Goal: Transaction & Acquisition: Purchase product/service

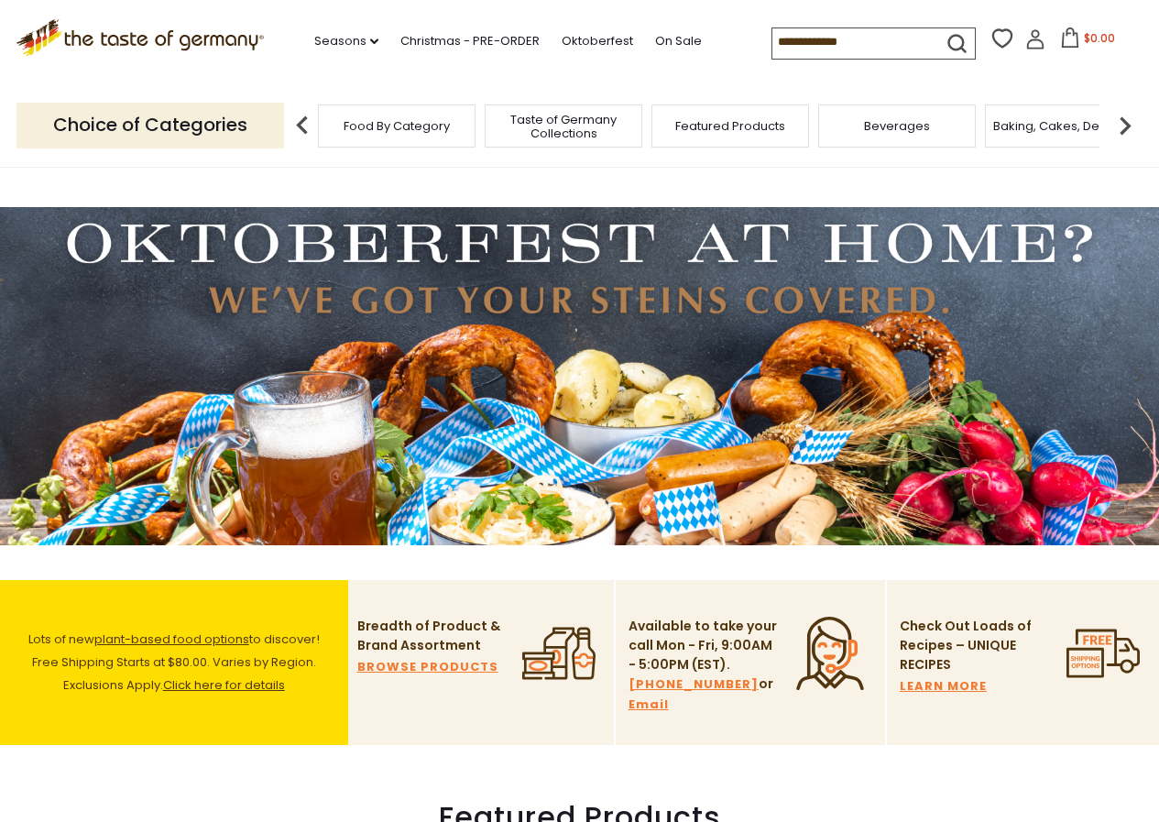
click at [780, 41] on input at bounding box center [849, 41] width 155 height 26
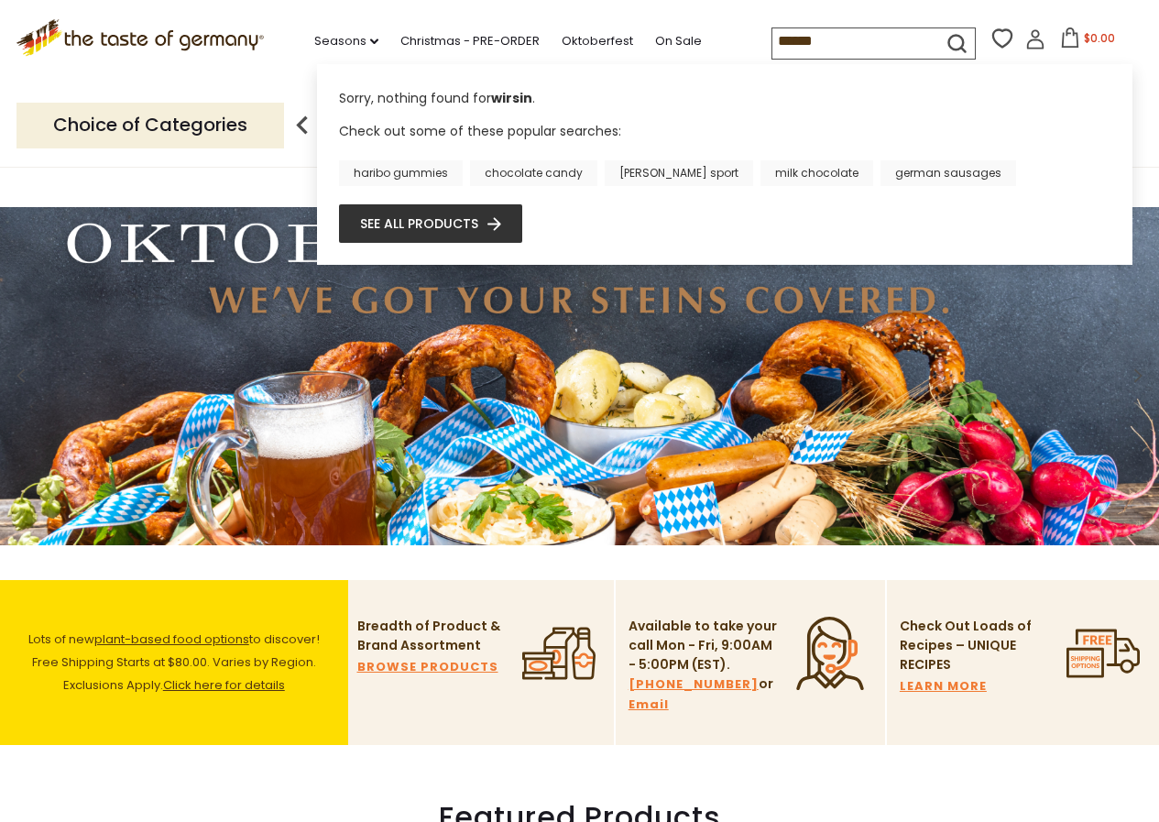
type input "*******"
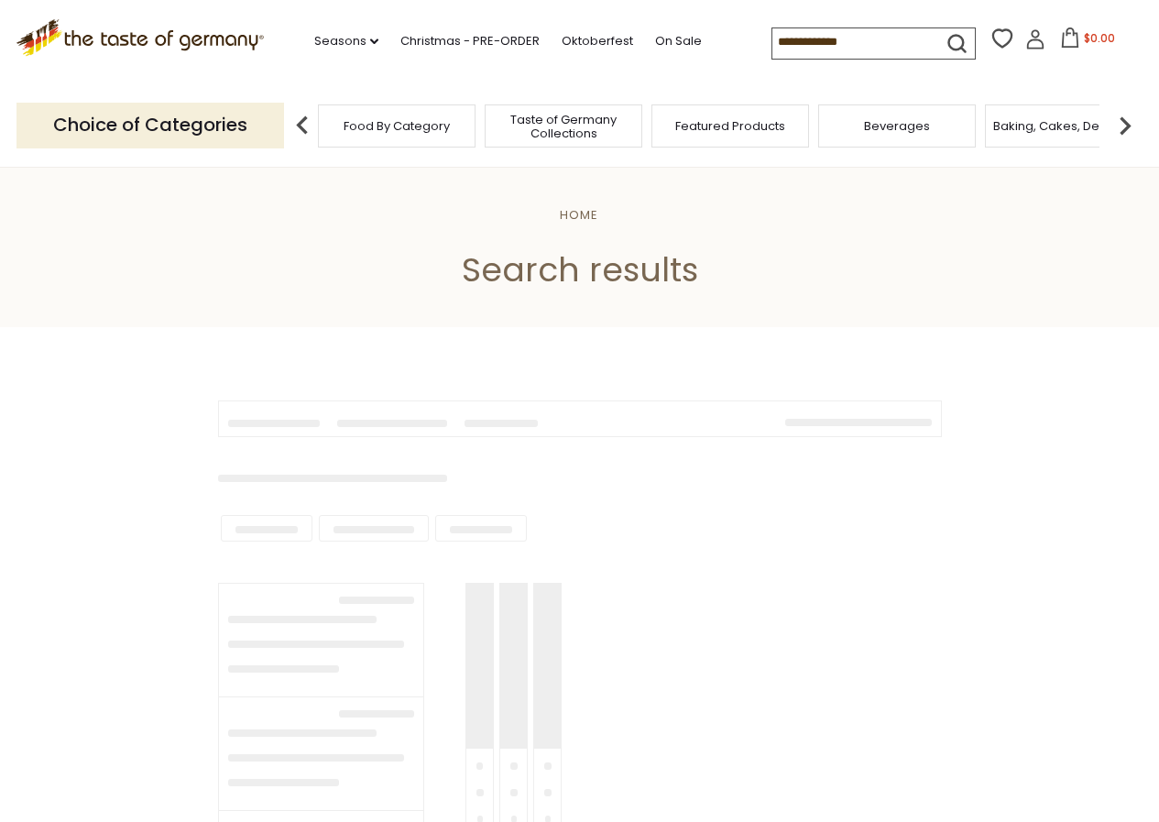
type input "*******"
